Goal: Task Accomplishment & Management: Manage account settings

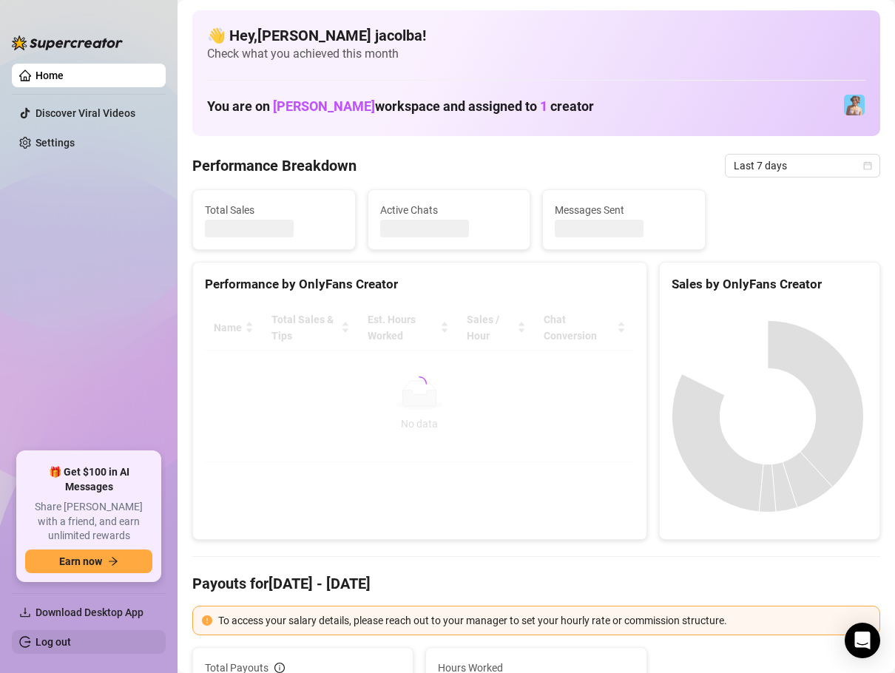
click at [59, 636] on link "Log out" at bounding box center [54, 642] width 36 height 12
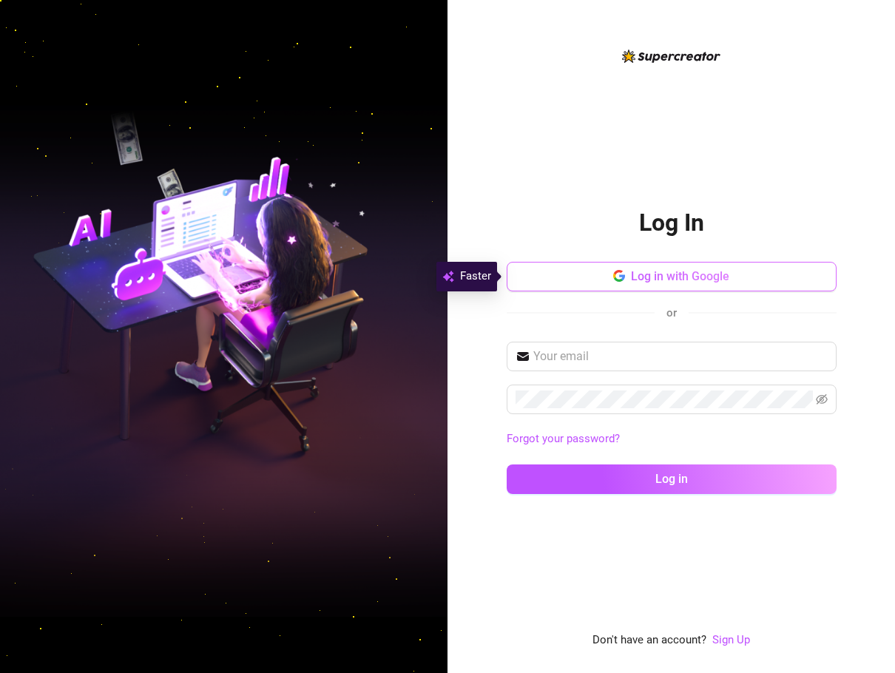
click at [680, 279] on span "Log in with Google" at bounding box center [680, 276] width 98 height 14
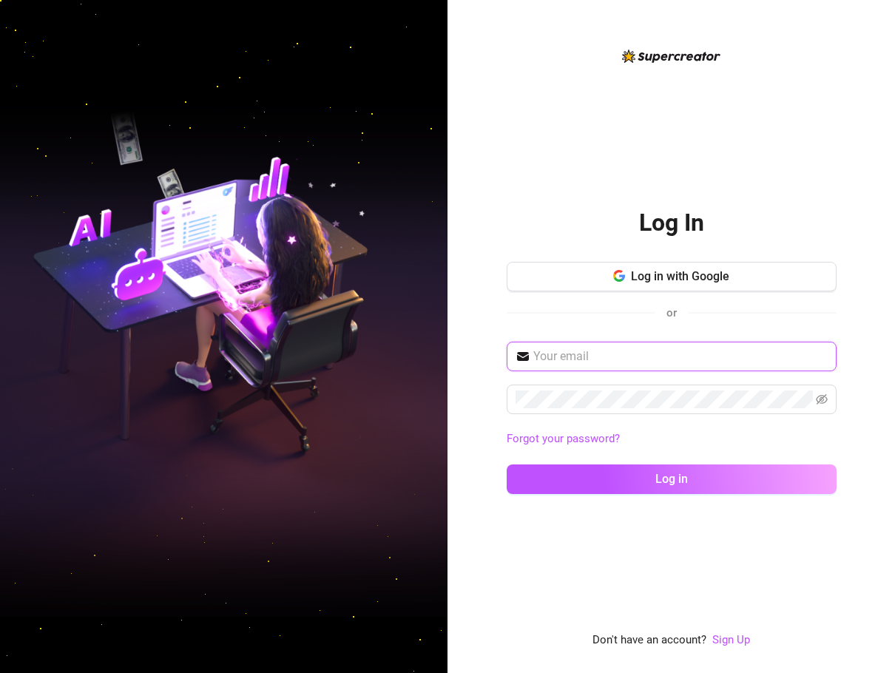
click at [619, 352] on input "text" at bounding box center [681, 357] width 295 height 18
click at [565, 357] on input "text" at bounding box center [681, 357] width 295 height 18
click at [725, 303] on div "or" at bounding box center [672, 312] width 330 height 19
click at [683, 355] on input "text" at bounding box center [681, 357] width 295 height 18
paste input "[EMAIL_ADDRESS][DOMAIN_NAME]"
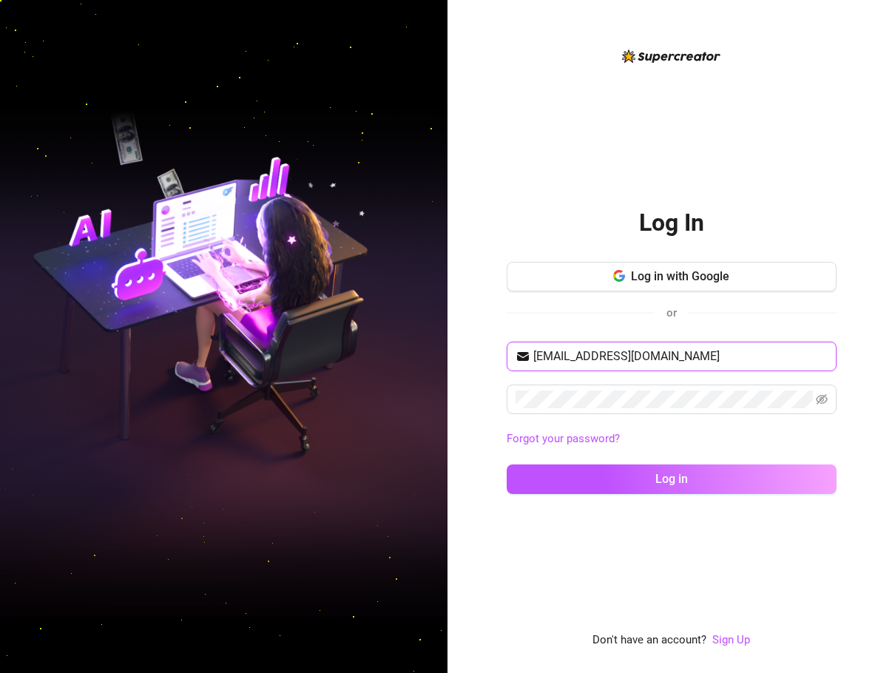
type input "[EMAIL_ADDRESS][DOMAIN_NAME]"
click at [822, 450] on div "Forgot your password?" at bounding box center [672, 440] width 330 height 24
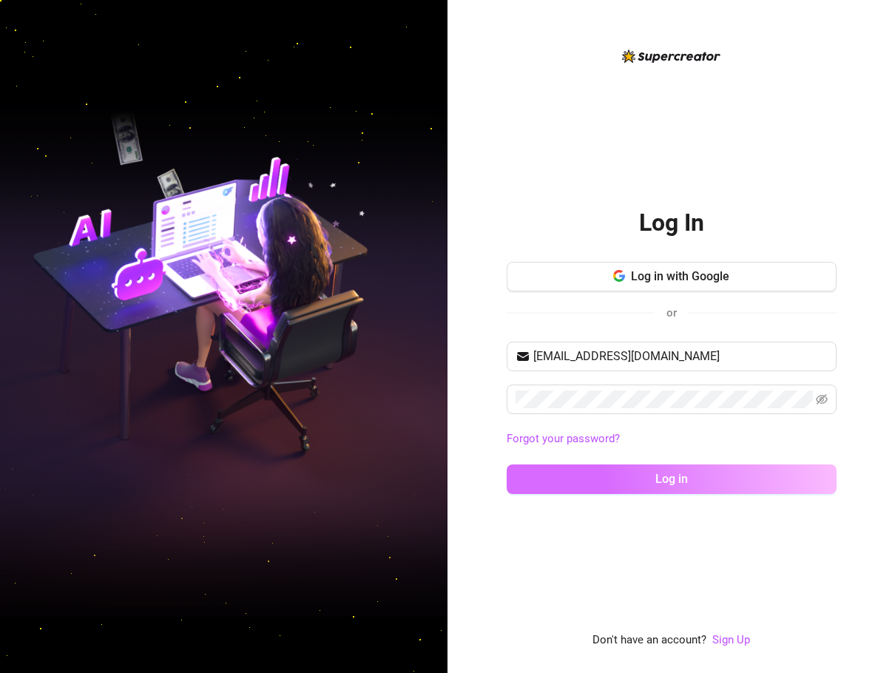
click at [818, 474] on button "Log in" at bounding box center [672, 480] width 330 height 30
